Goal: Communication & Community: Ask a question

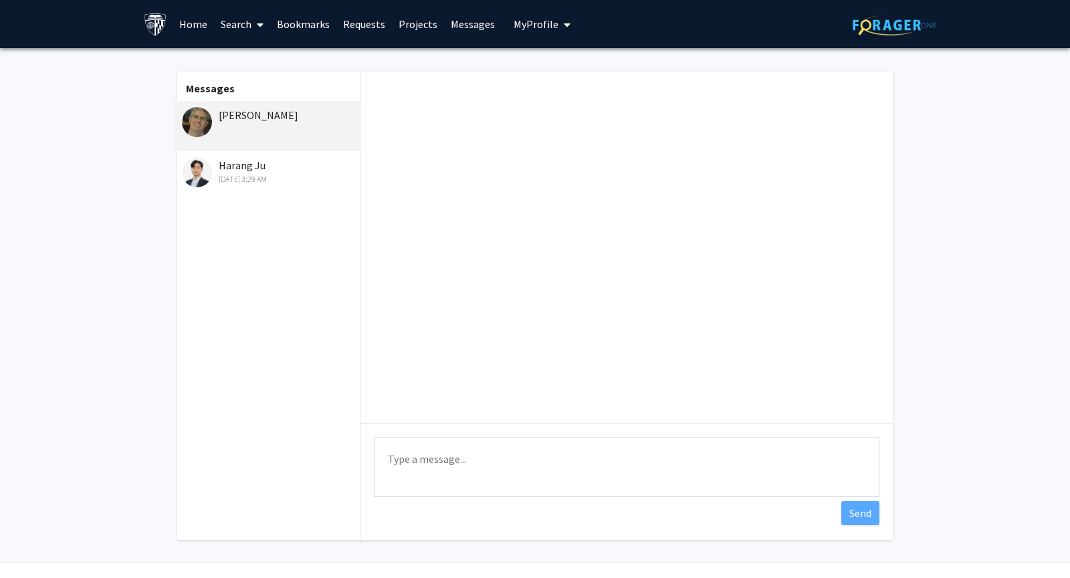
click at [290, 176] on div "[DATE] 3:29 AM" at bounding box center [269, 179] width 174 height 12
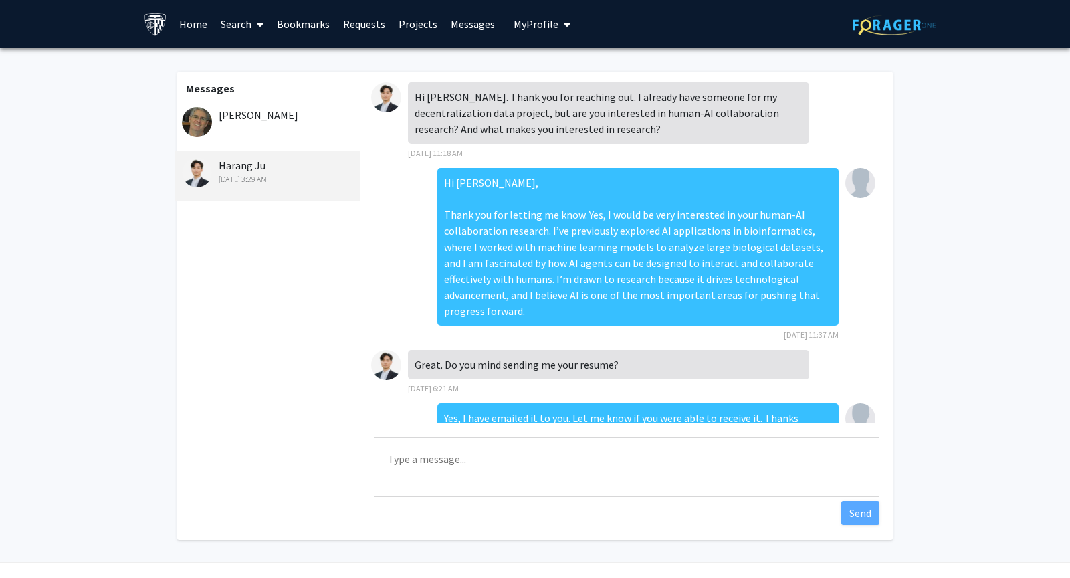
scroll to position [525, 0]
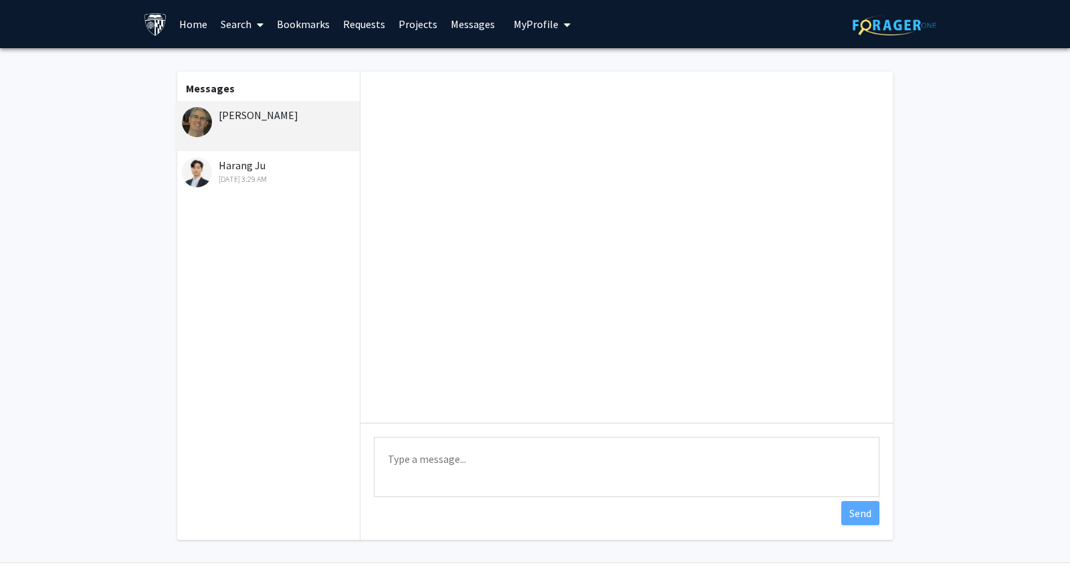
click at [271, 185] on div "[DATE] 3:29 AM" at bounding box center [269, 179] width 174 height 12
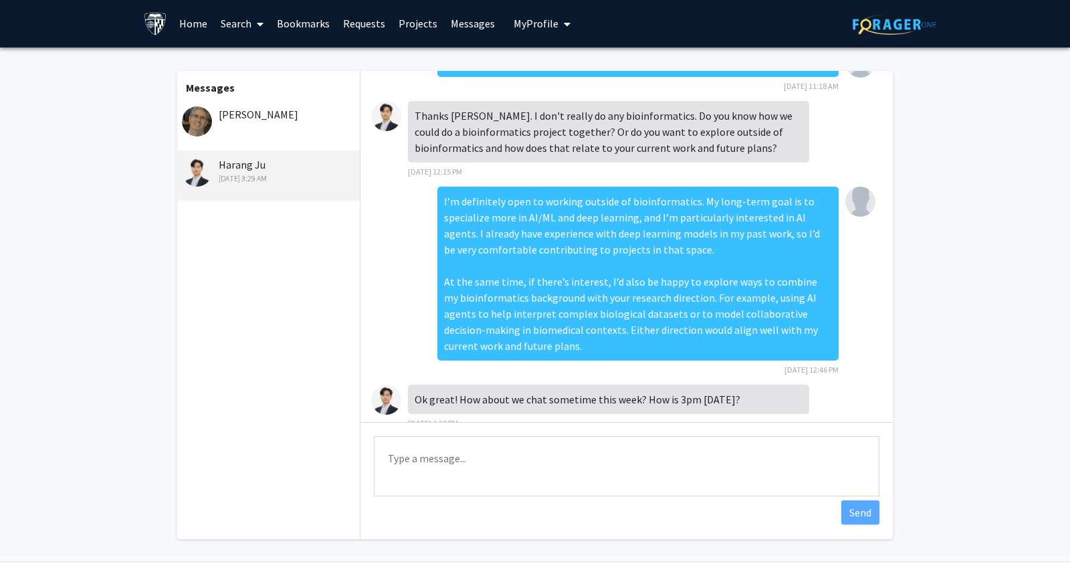
scroll to position [525, 0]
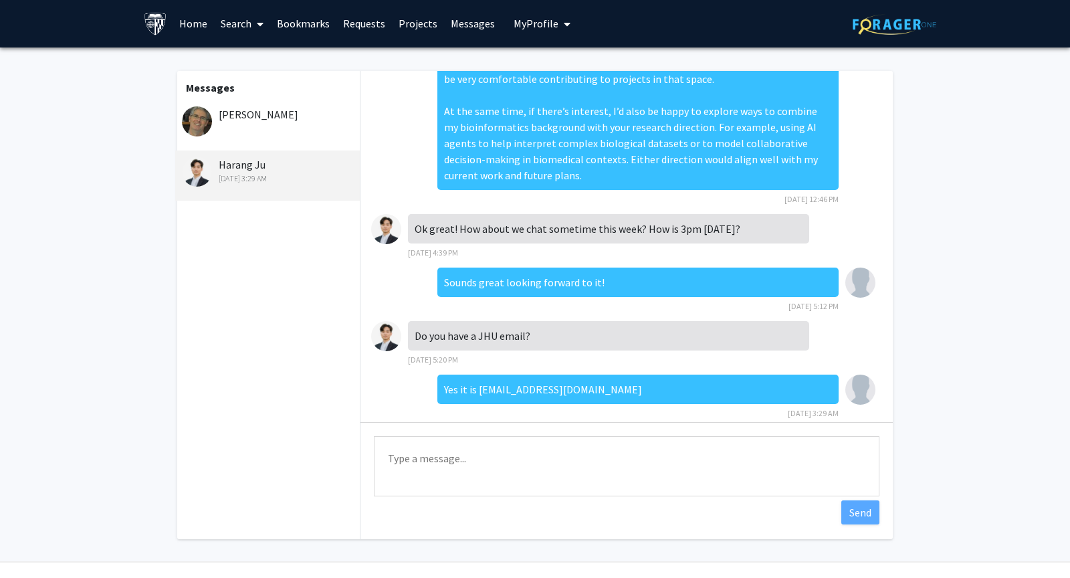
click at [281, 127] on div "[PERSON_NAME]" at bounding box center [267, 125] width 185 height 50
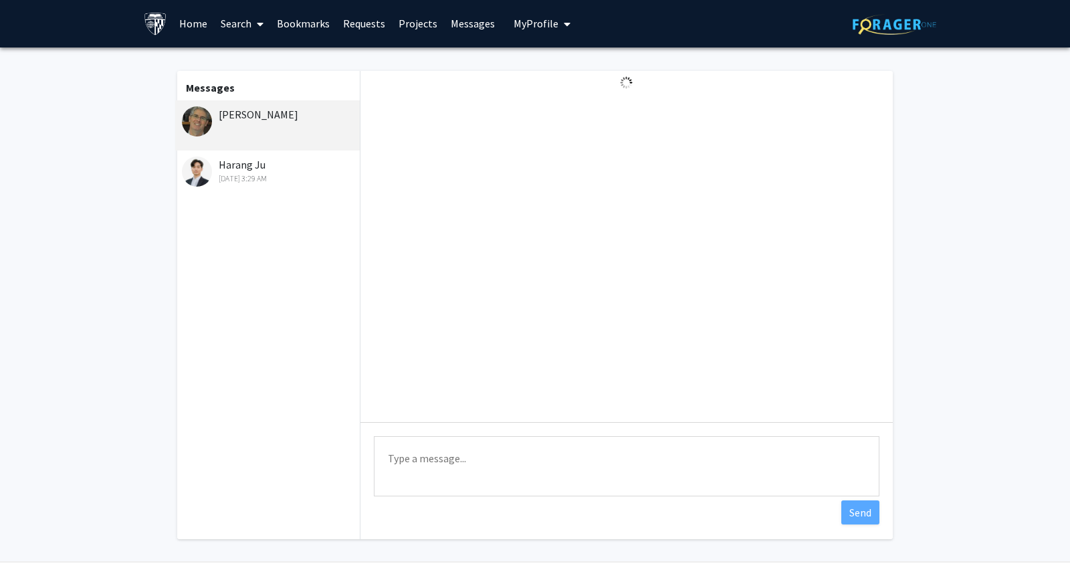
click at [297, 168] on div "Harang Ju Sep 18, 2025 3:29 AM" at bounding box center [269, 170] width 174 height 28
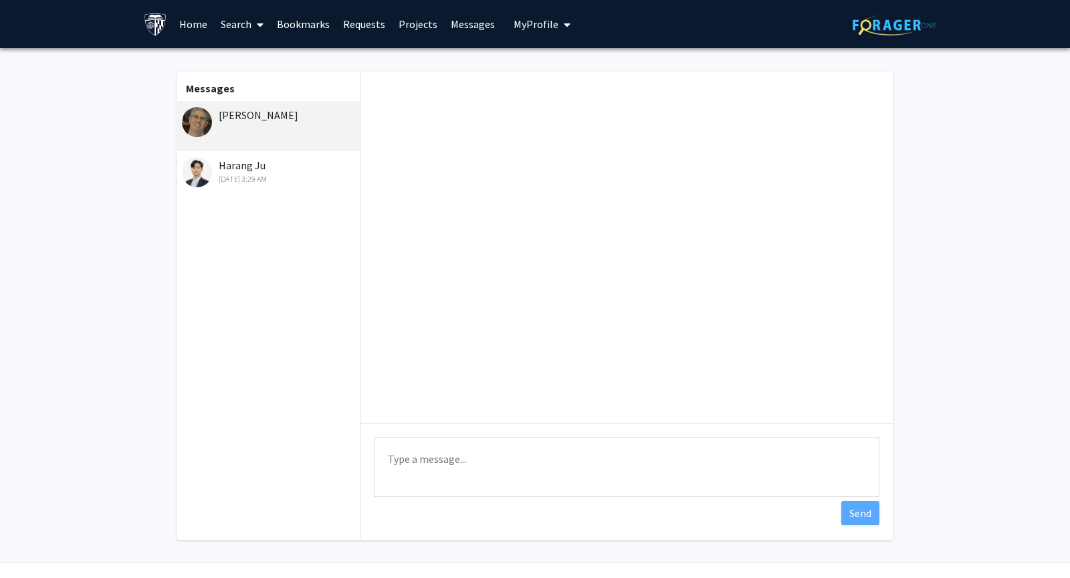
click at [543, 462] on textarea "Type a message" at bounding box center [626, 467] width 505 height 60
click at [244, 187] on div "Harang Ju [DATE] 3:29 AM" at bounding box center [267, 176] width 185 height 50
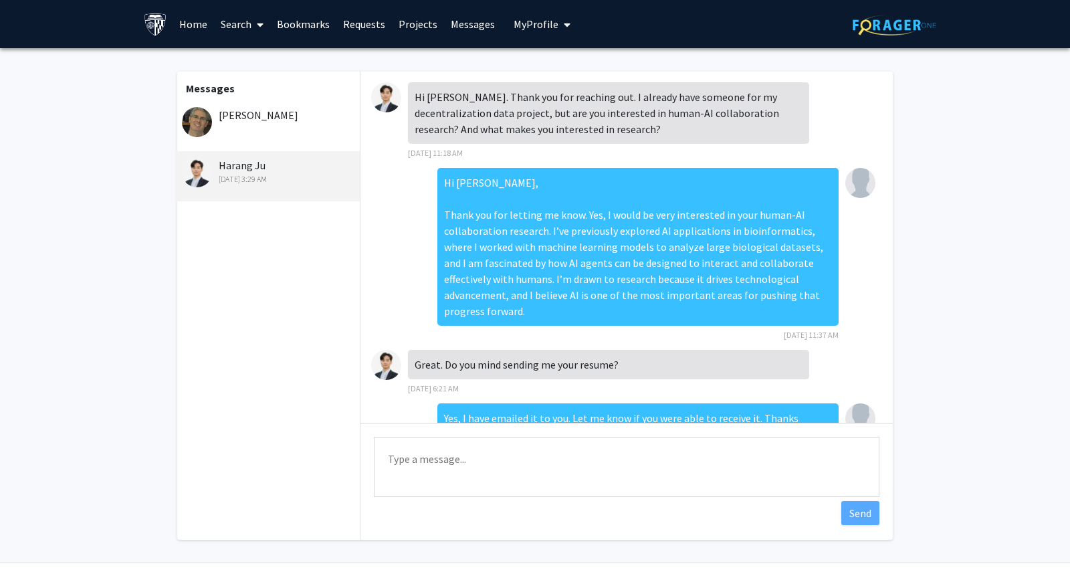
scroll to position [525, 0]
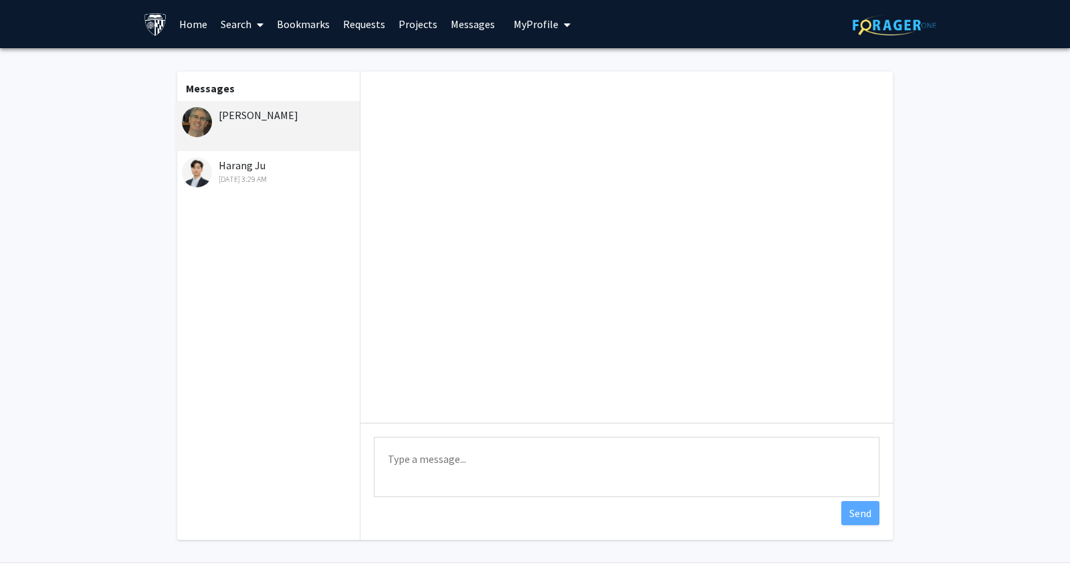
click at [302, 168] on div "Harang Ju Sep 18, 2025 3:29 AM" at bounding box center [269, 171] width 174 height 28
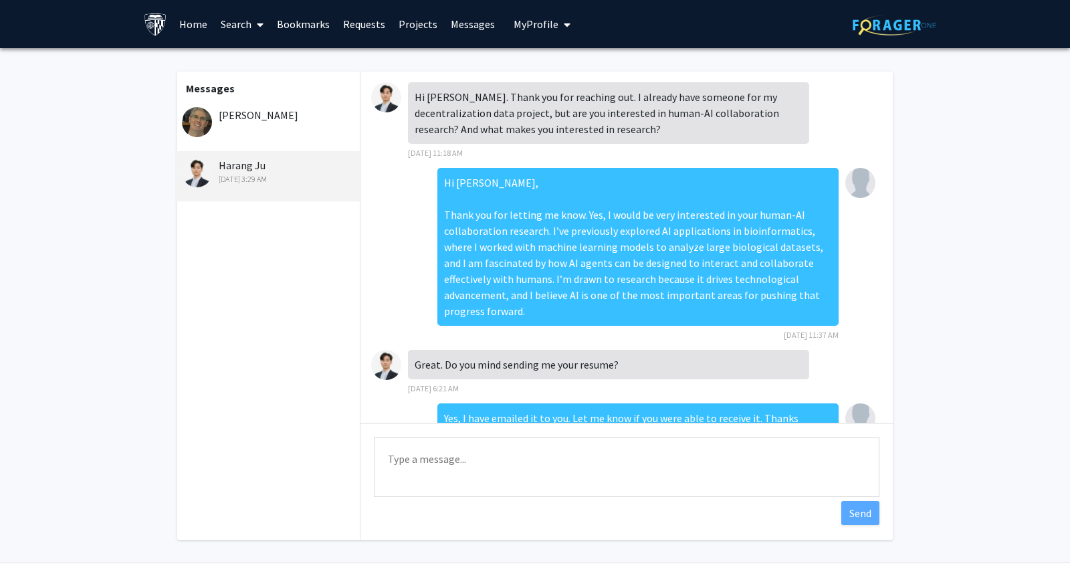
scroll to position [525, 0]
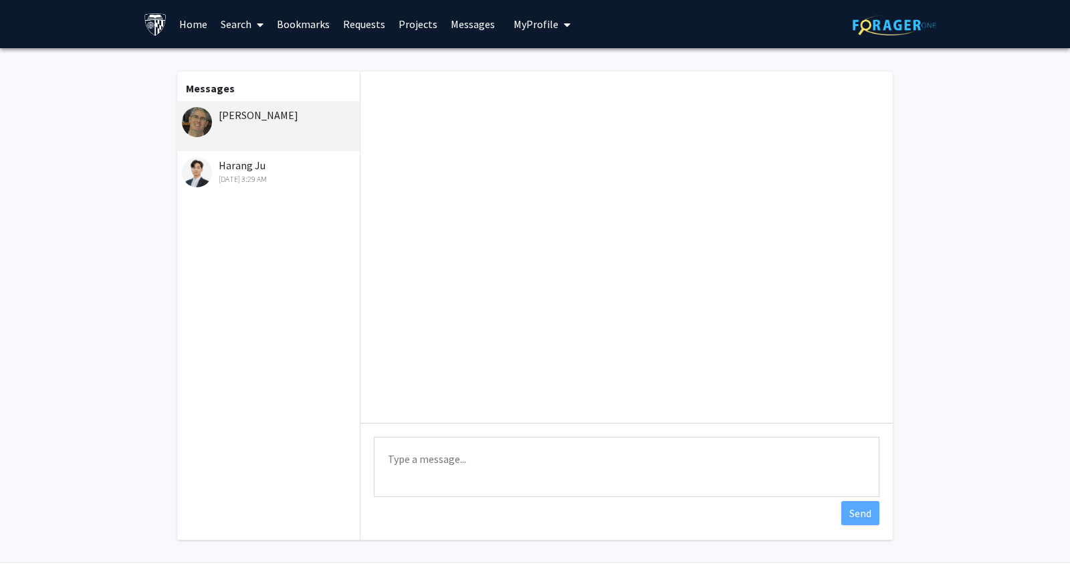
click at [281, 178] on div "[DATE] 3:29 AM" at bounding box center [269, 179] width 174 height 12
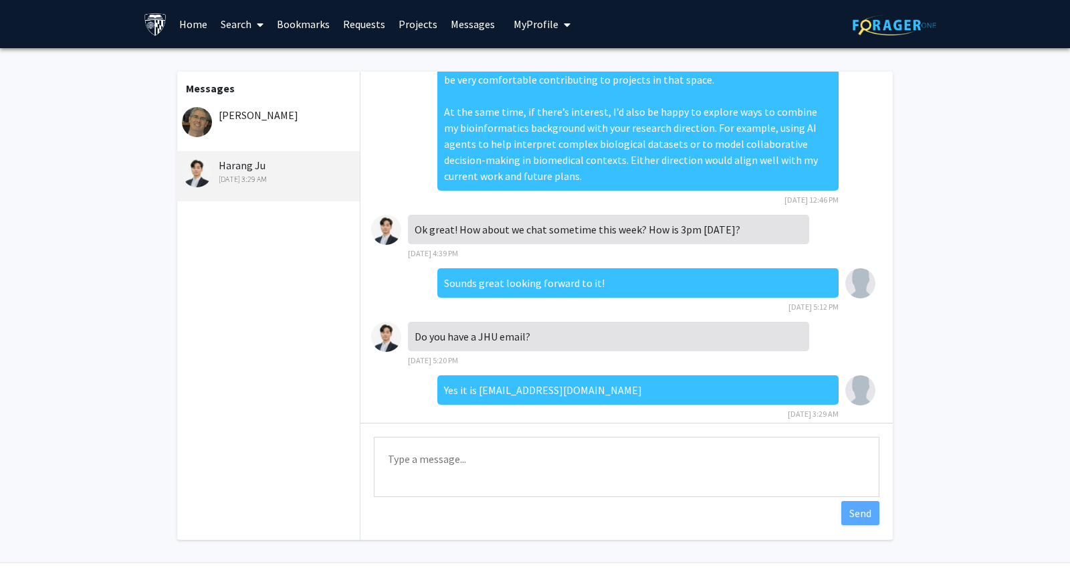
scroll to position [31, 0]
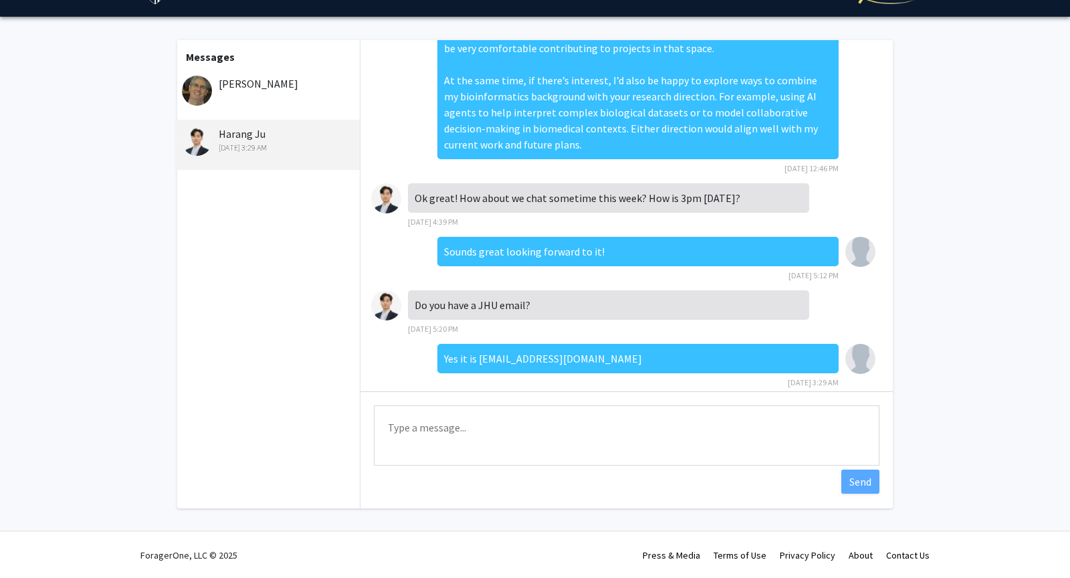
click at [475, 434] on textarea "Type a message" at bounding box center [626, 435] width 505 height 60
click at [656, 429] on textarea "Good afternoon, will you be emailing me a meeting link?" at bounding box center [626, 435] width 505 height 60
type textarea "Good afternoon, will you be emailing me a meeting link?"
click at [859, 477] on button "Send" at bounding box center [860, 481] width 38 height 24
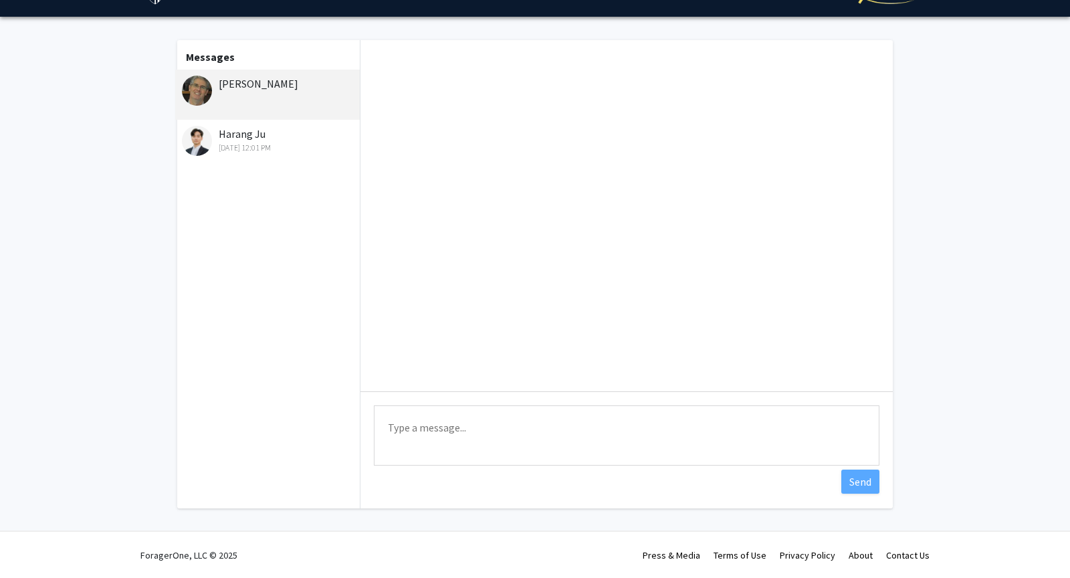
click at [278, 146] on div "Sep 19, 2025 12:01 PM" at bounding box center [269, 148] width 174 height 12
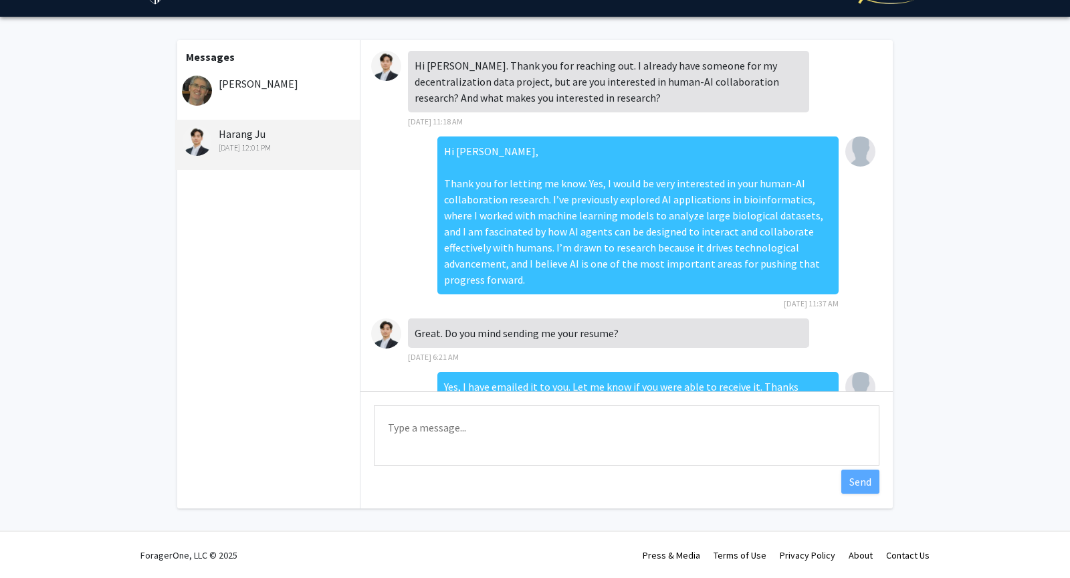
scroll to position [579, 0]
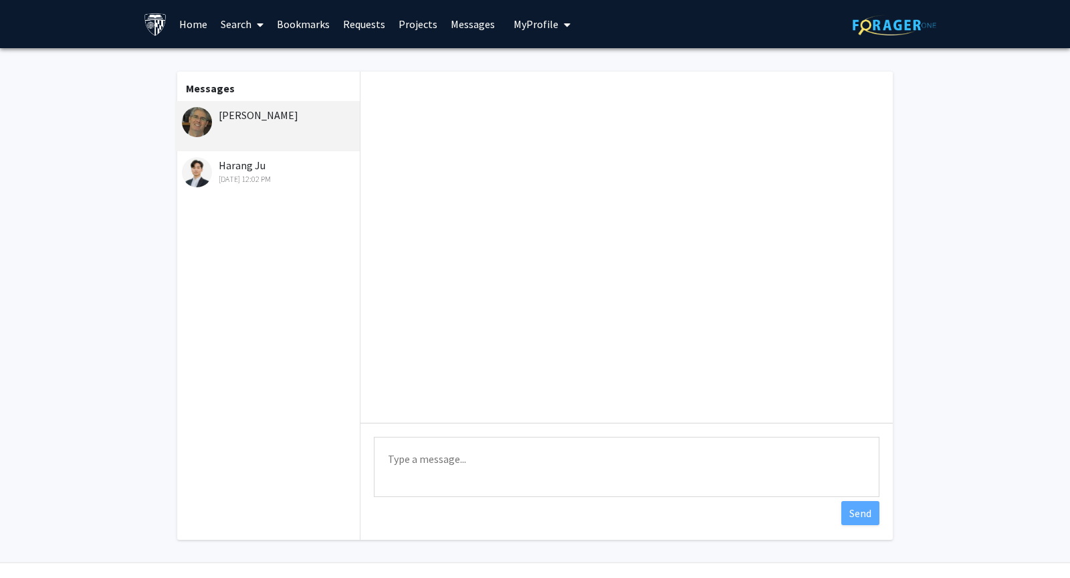
click at [258, 172] on div "Harang Ju [DATE] 12:02 PM" at bounding box center [269, 171] width 174 height 28
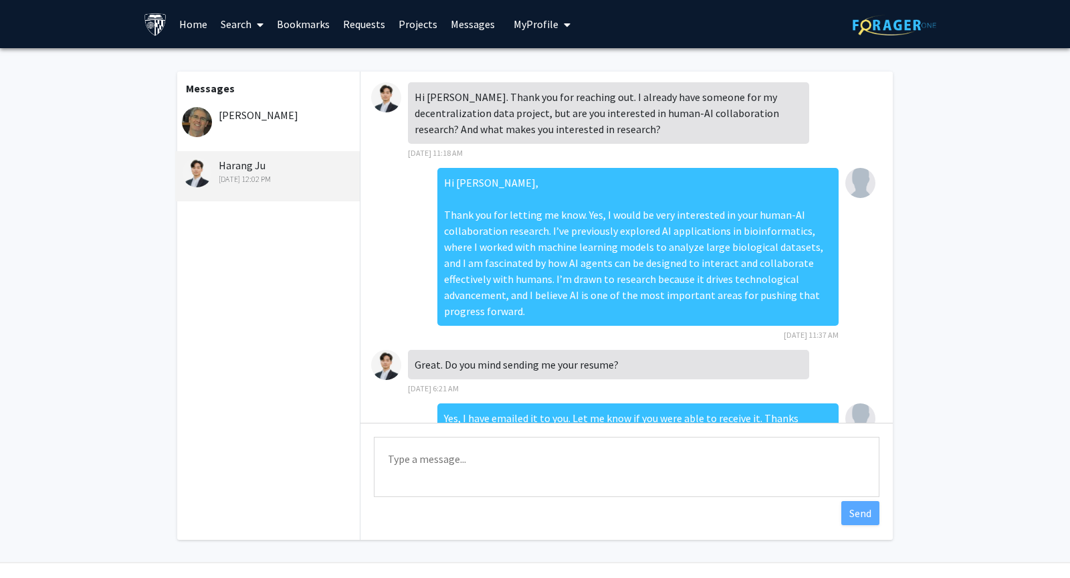
scroll to position [632, 0]
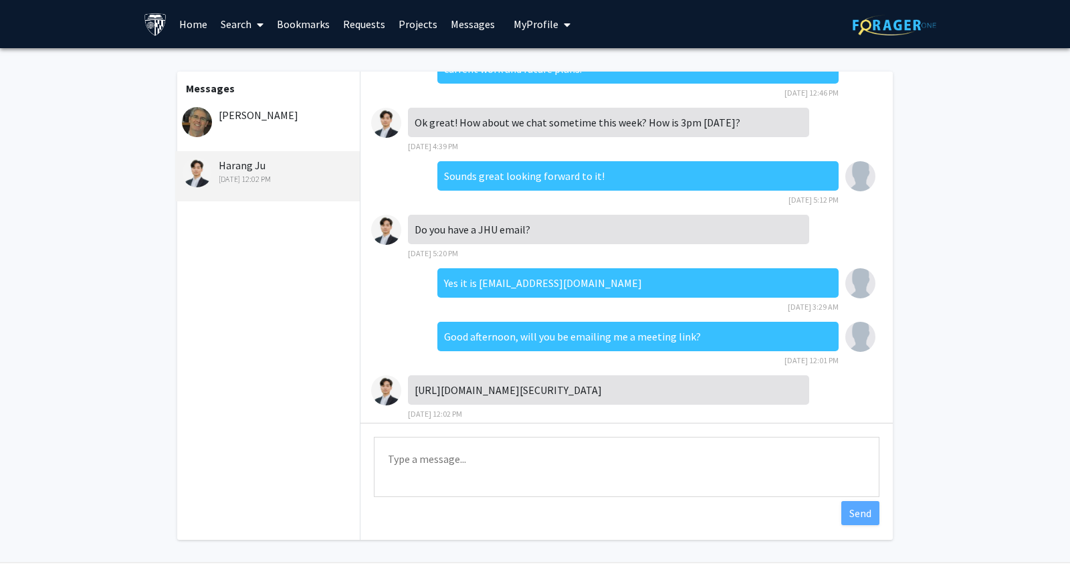
click at [578, 375] on div "https://jhucarey.zoom.us/j/2259615311?pwd=8Rh0YDFkD33flayHCM46rvDQy5LanK.1" at bounding box center [608, 389] width 401 height 29
copy div "https://jhucarey.zoom.us/j/2259615311?pwd=8Rh0YDFkD33flayHCM46rvDQy5LanK.1"
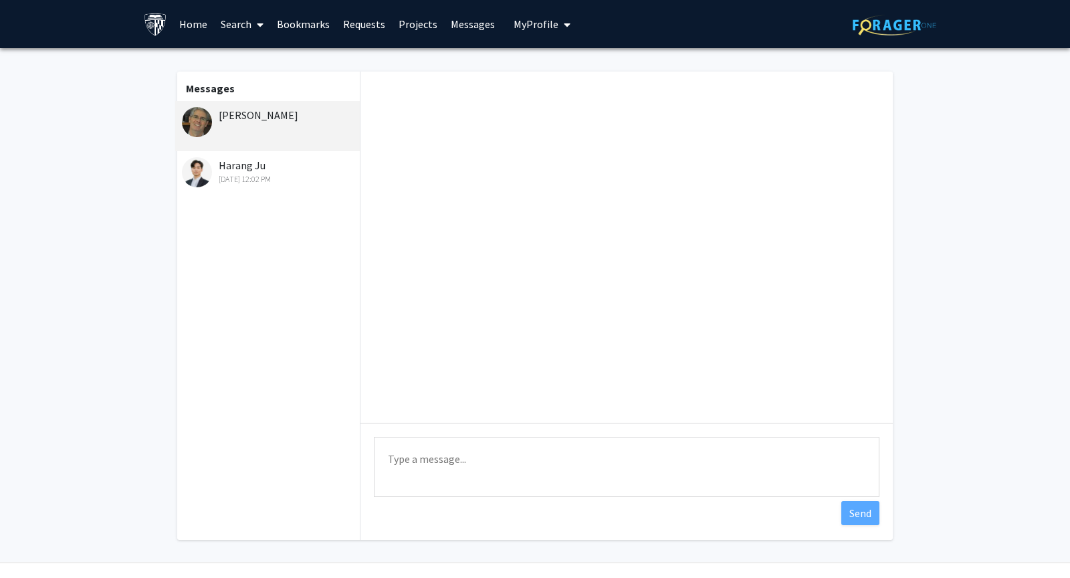
click at [263, 181] on div "[DATE] 12:02 PM" at bounding box center [269, 179] width 174 height 12
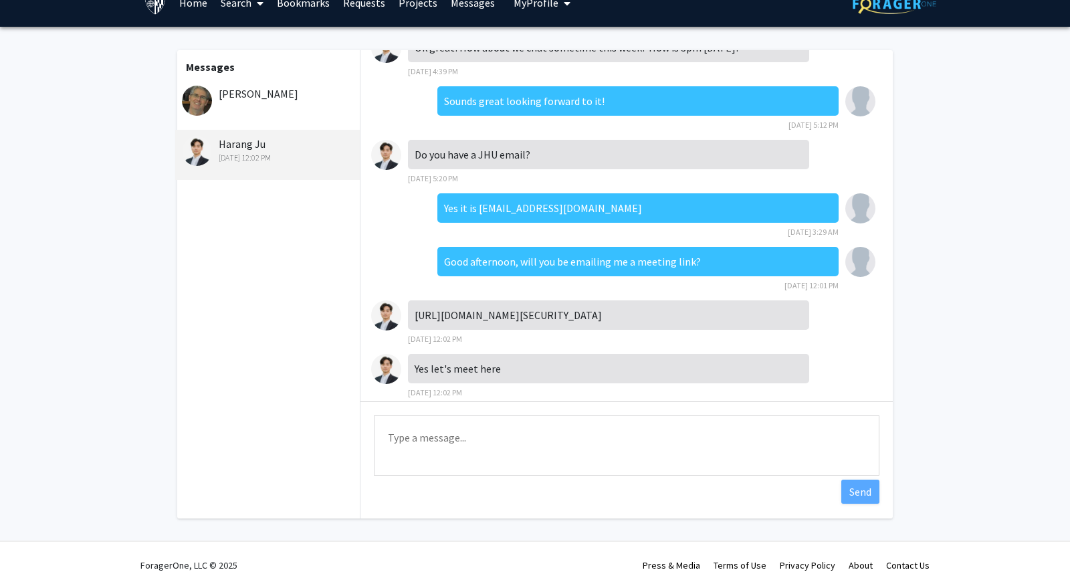
scroll to position [31, 0]
